Goal: Information Seeking & Learning: Learn about a topic

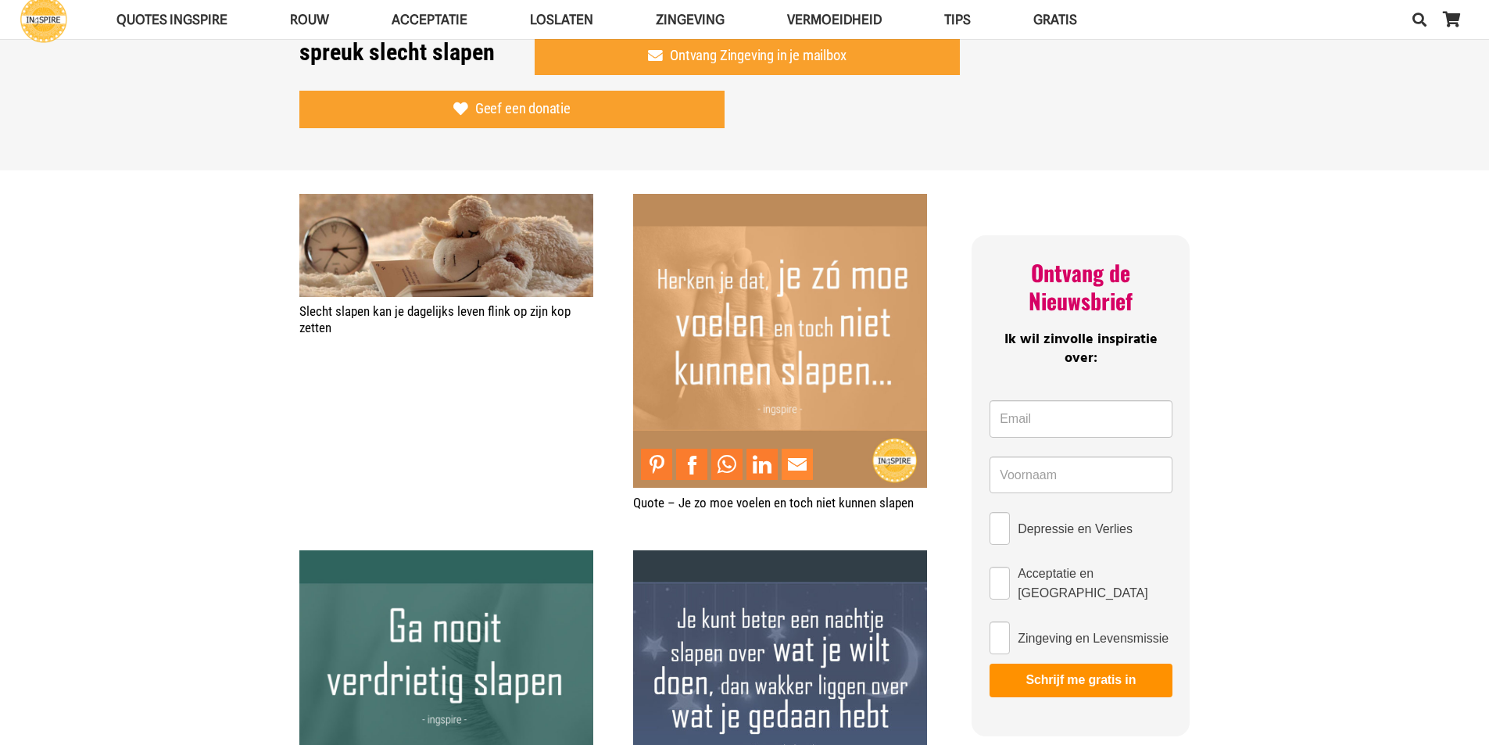
scroll to position [313, 0]
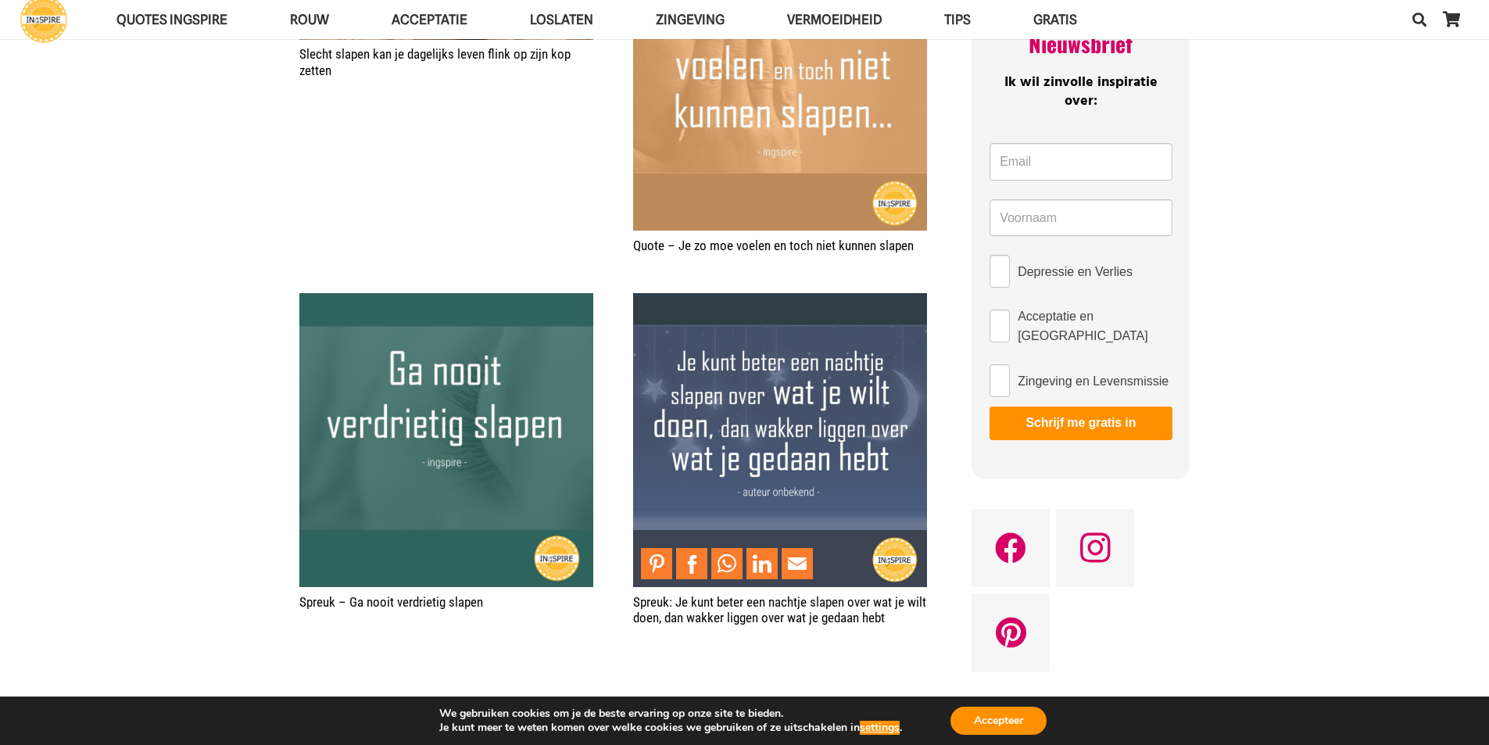
click at [704, 355] on img "Spreuk: Je kunt beter een nachtje slapen over wat je wilt doen, dan wakker ligg…" at bounding box center [780, 440] width 294 height 294
